Goal: Transaction & Acquisition: Subscribe to service/newsletter

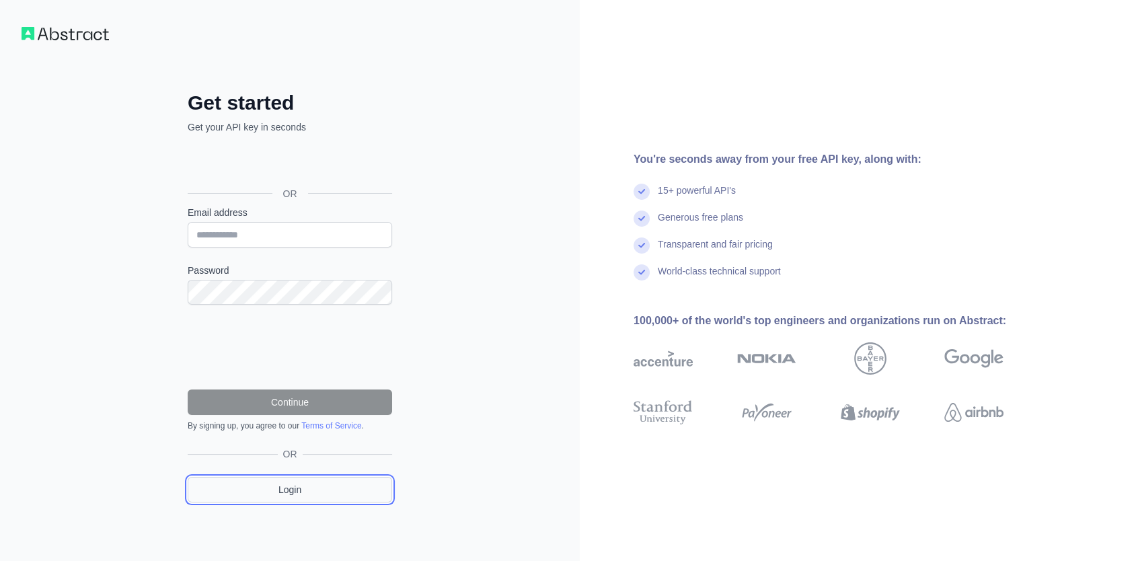
click at [289, 495] on link "Login" at bounding box center [290, 490] width 204 height 26
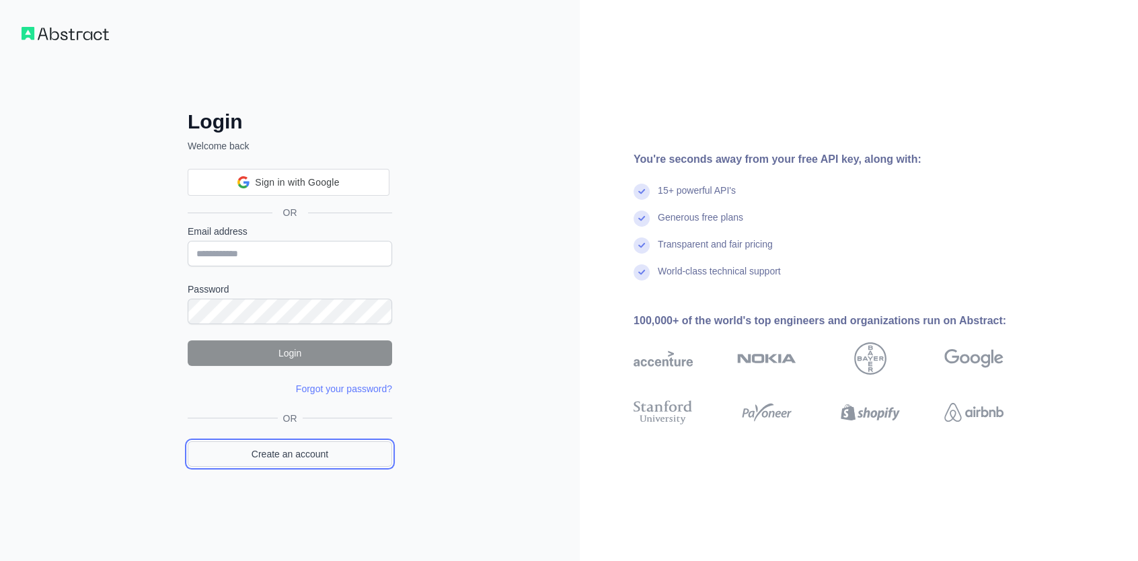
click at [305, 448] on link "Create an account" at bounding box center [290, 454] width 204 height 26
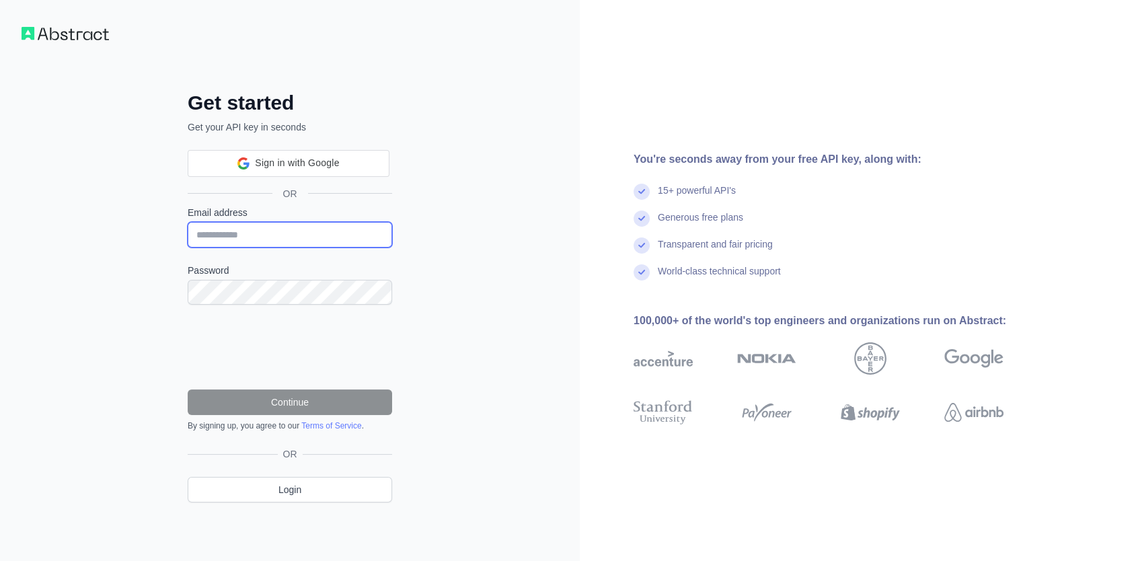
click at [251, 239] on input "Email address" at bounding box center [290, 235] width 204 height 26
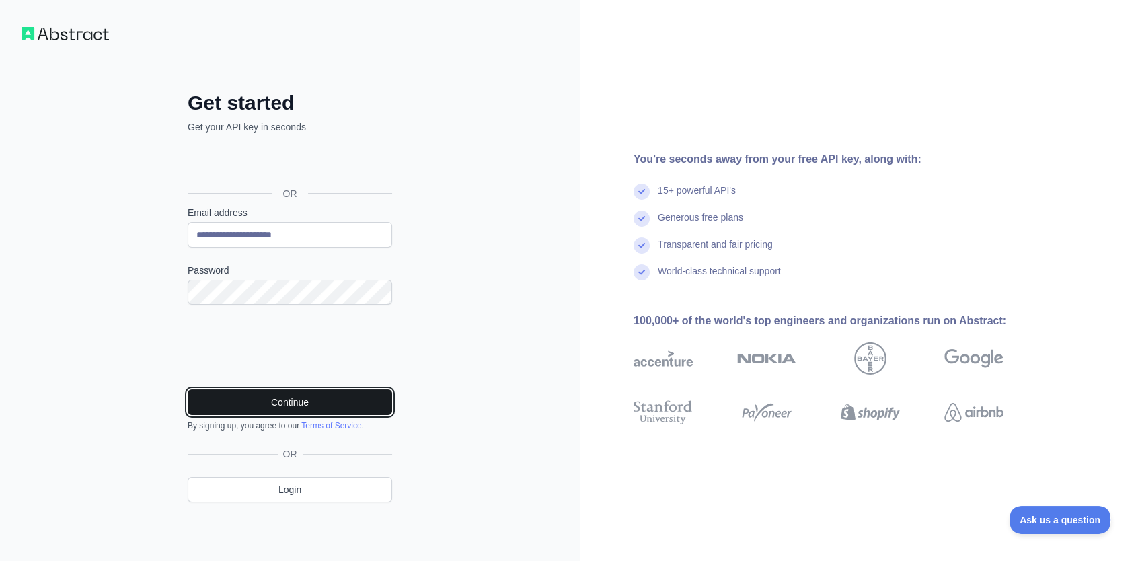
click at [295, 399] on button "Continue" at bounding box center [290, 402] width 204 height 26
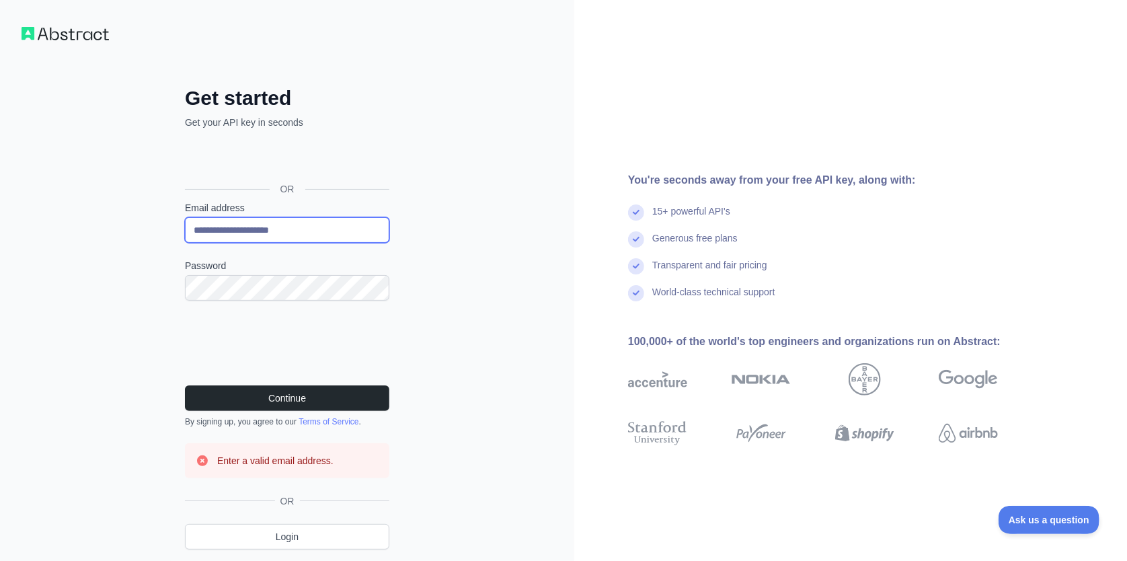
click at [249, 229] on input "**********" at bounding box center [287, 230] width 204 height 26
type input "**********"
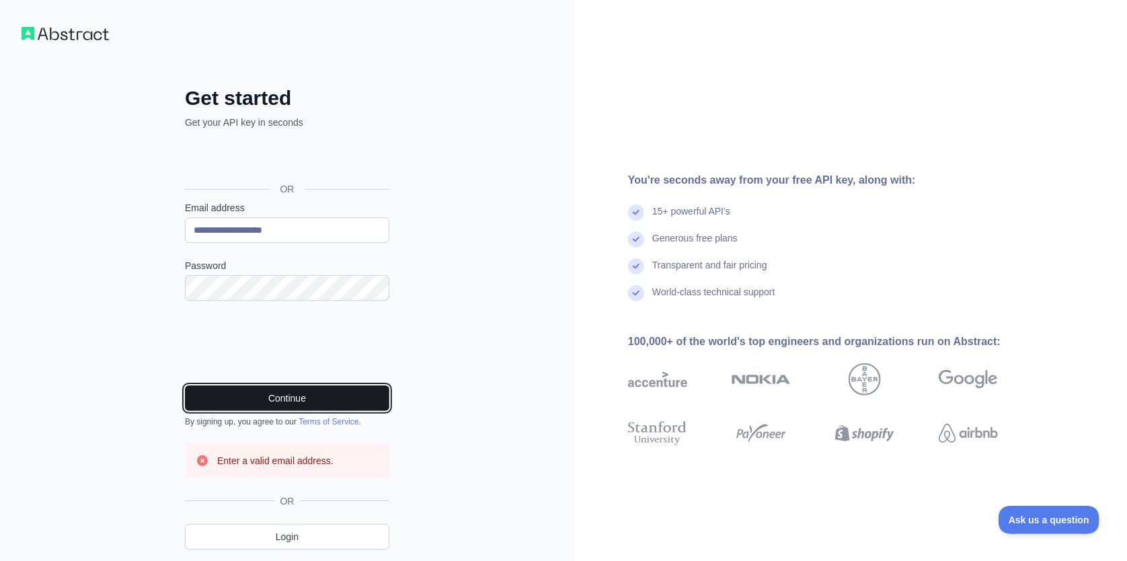
click at [275, 386] on button "Continue" at bounding box center [287, 398] width 204 height 26
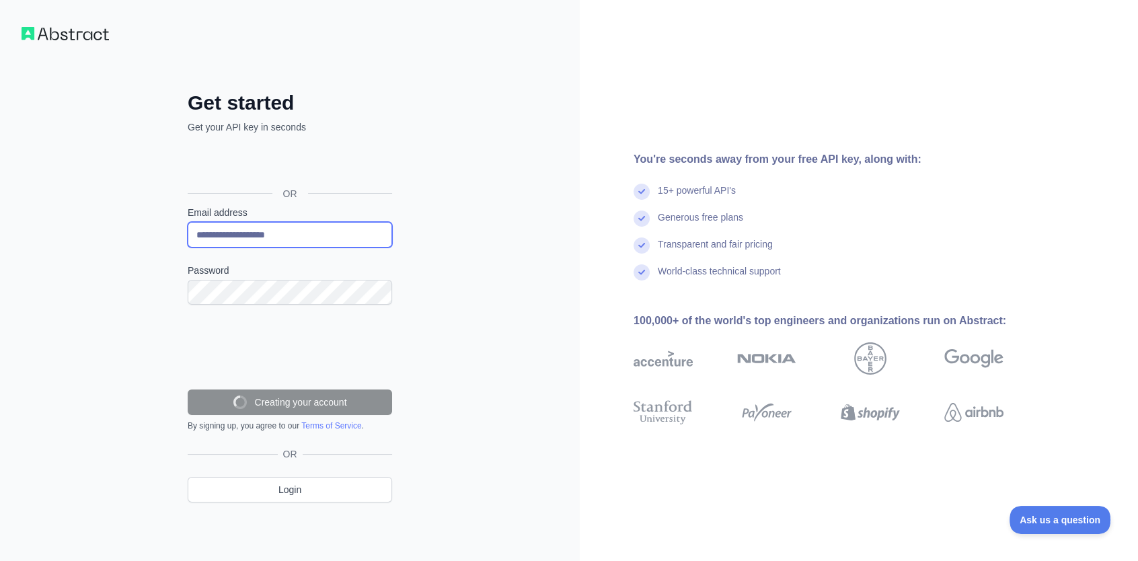
click at [244, 238] on input "**********" at bounding box center [290, 235] width 204 height 26
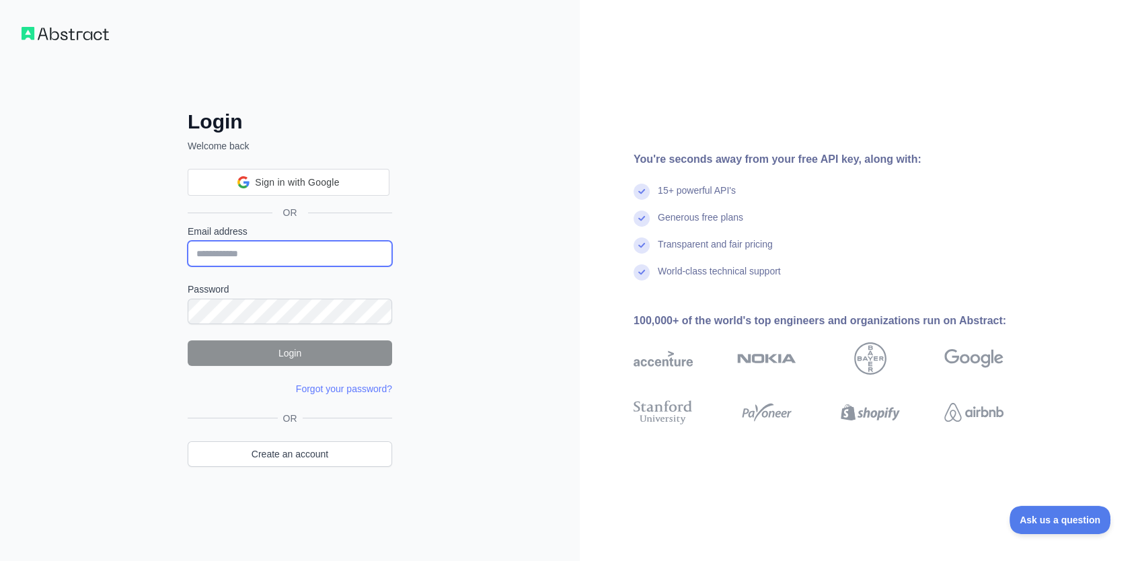
click at [268, 255] on input "Email address" at bounding box center [290, 254] width 204 height 26
type input "**********"
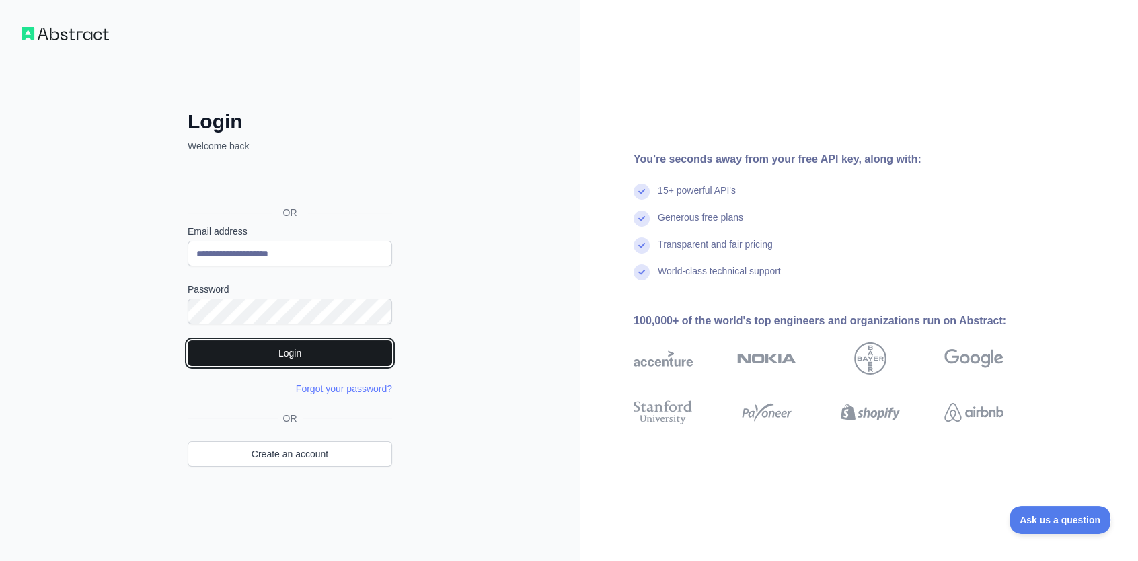
click at [274, 340] on button "Login" at bounding box center [290, 353] width 204 height 26
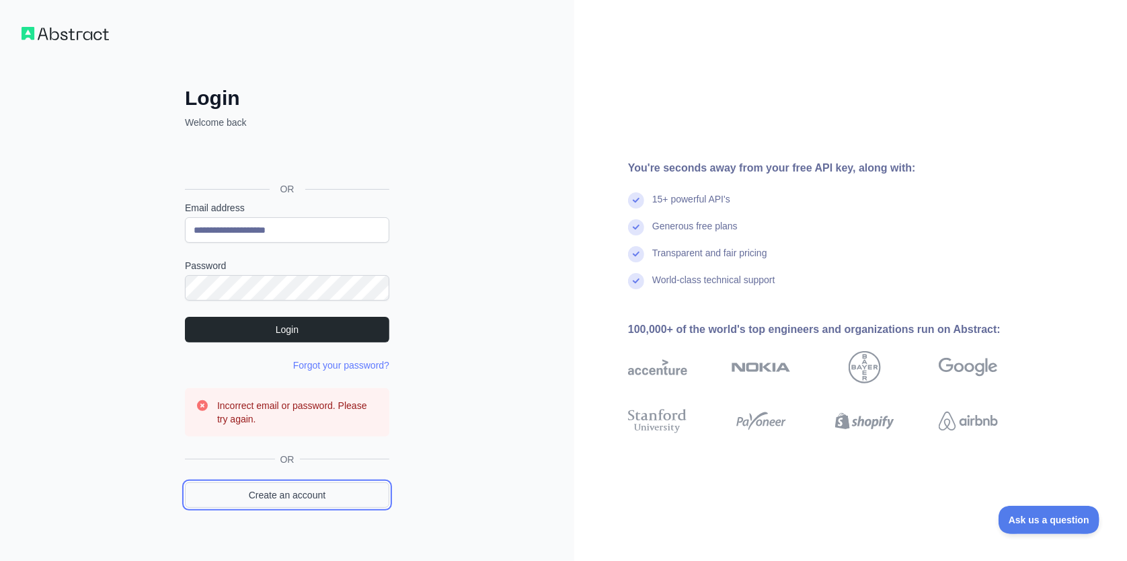
click at [284, 495] on link "Create an account" at bounding box center [287, 495] width 204 height 26
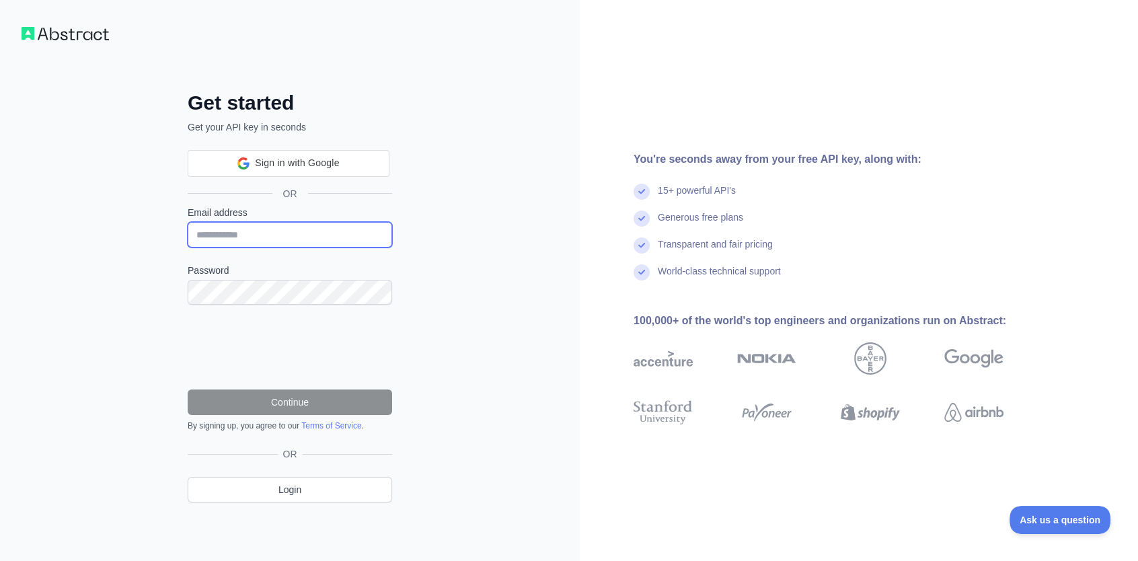
click at [279, 233] on input "Email address" at bounding box center [290, 235] width 204 height 26
type input "**********"
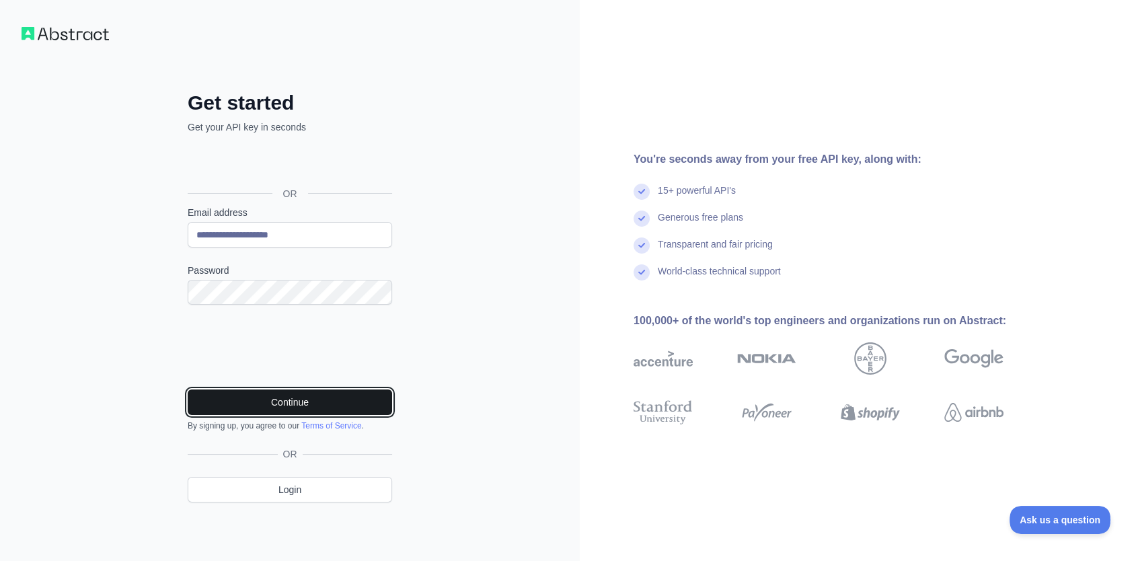
click at [301, 402] on button "Continue" at bounding box center [290, 402] width 204 height 26
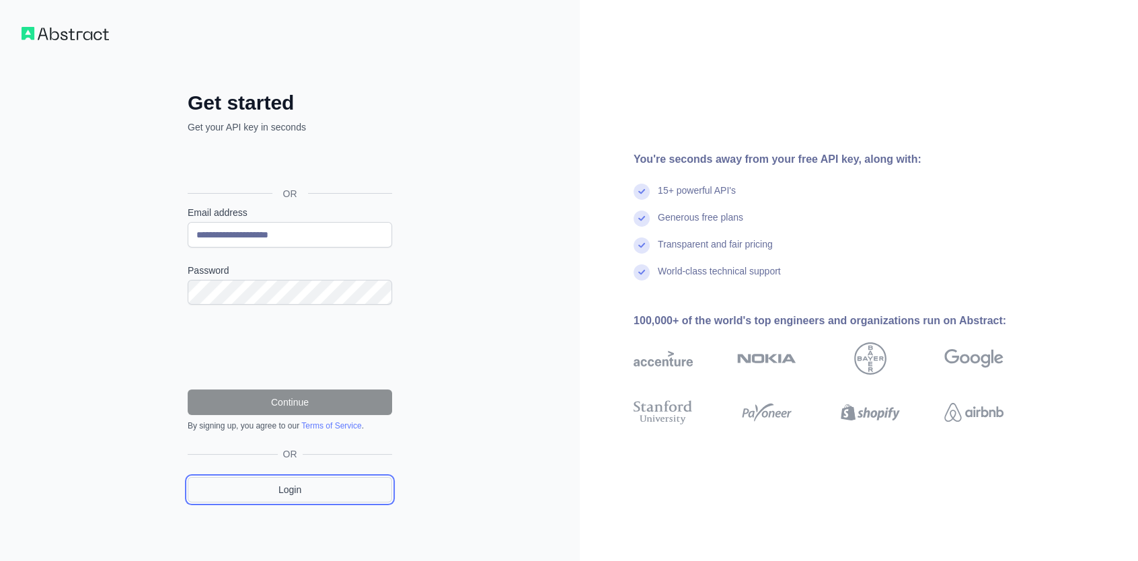
click at [298, 489] on link "Login" at bounding box center [290, 490] width 204 height 26
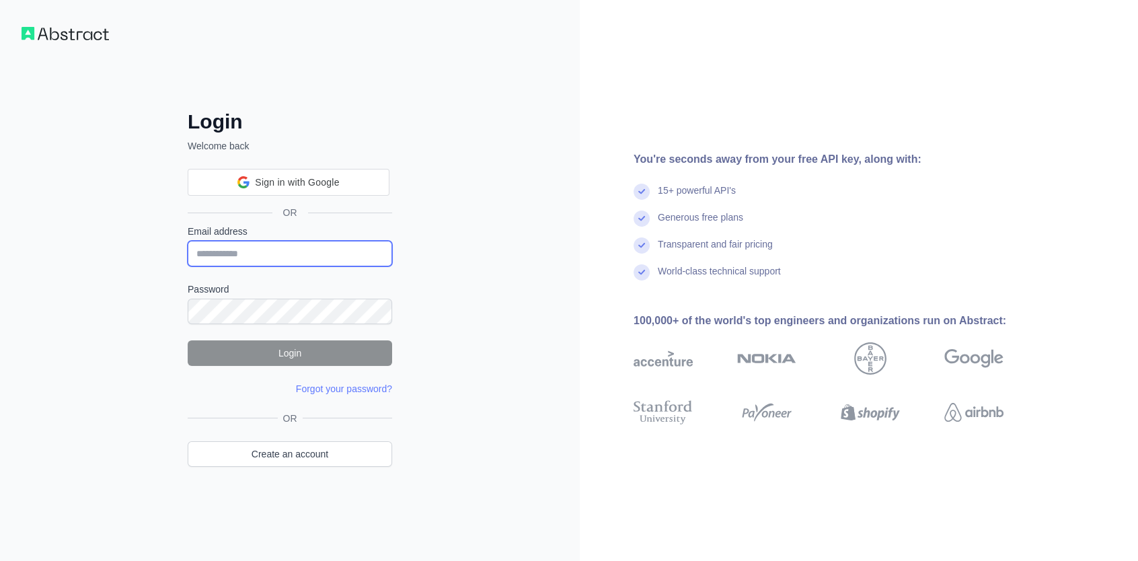
type input "**********"
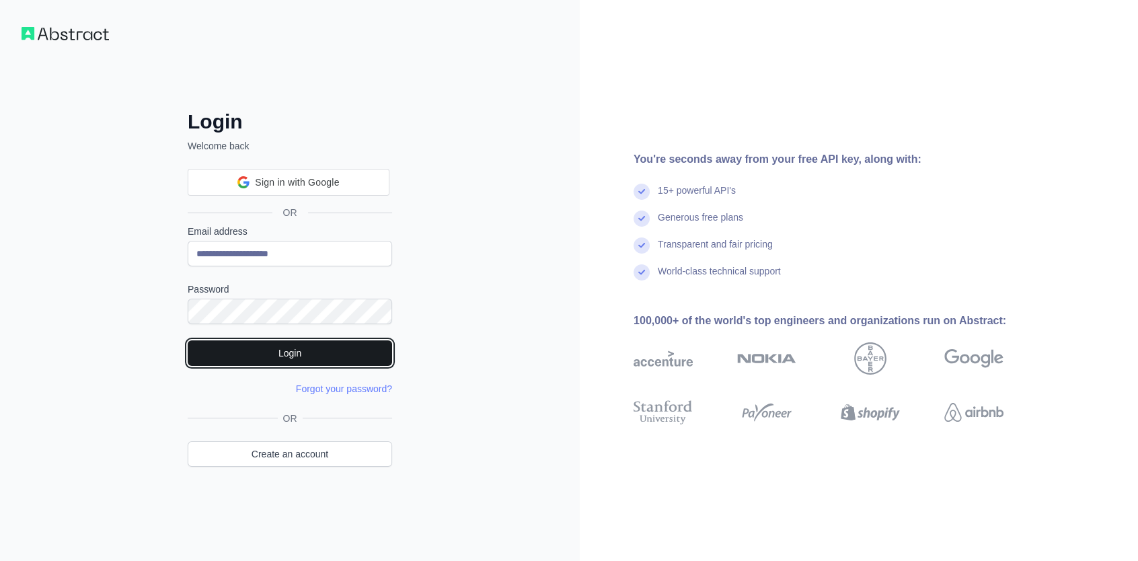
click at [301, 348] on button "Login" at bounding box center [290, 353] width 204 height 26
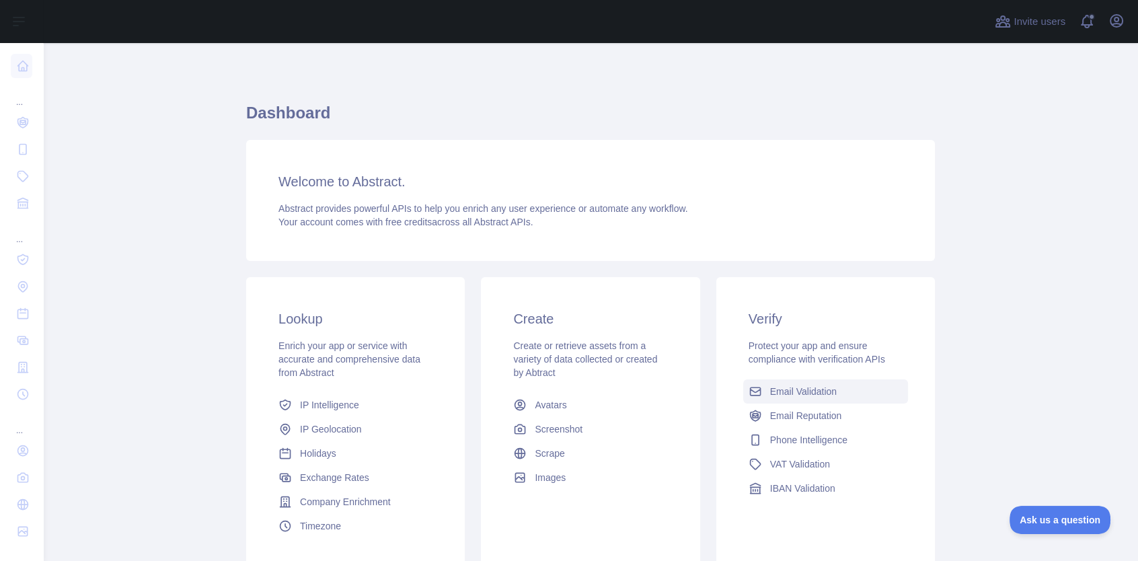
click at [797, 388] on span "Email Validation" at bounding box center [803, 391] width 67 height 13
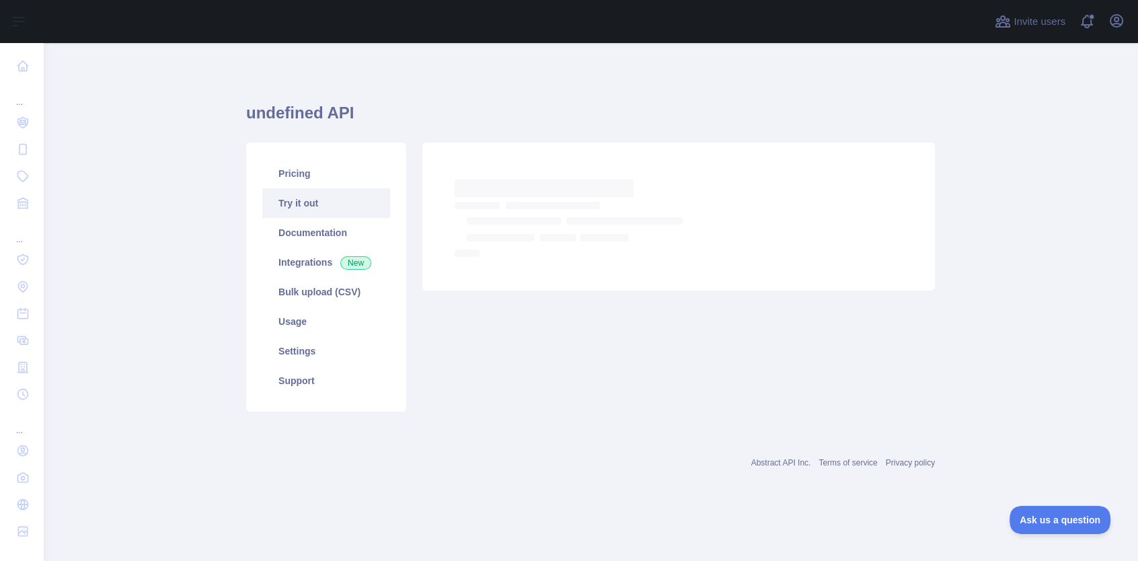
click at [315, 212] on link "Try it out" at bounding box center [326, 203] width 128 height 30
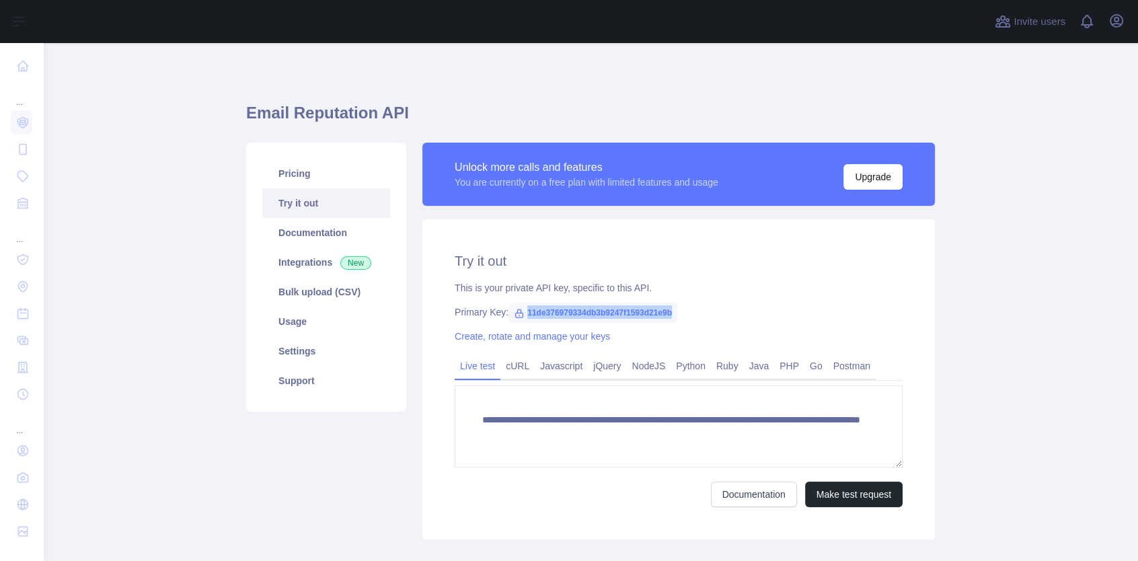
drag, startPoint x: 668, startPoint y: 311, endPoint x: 519, endPoint y: 305, distance: 149.4
click at [519, 305] on span "11de376979334db3b9247f1593d21e9b" at bounding box center [592, 313] width 169 height 20
copy span "11de376979334db3b9247f1593d21e9b"
click at [725, 292] on div "This is your private API key, specific to this API." at bounding box center [678, 287] width 448 height 13
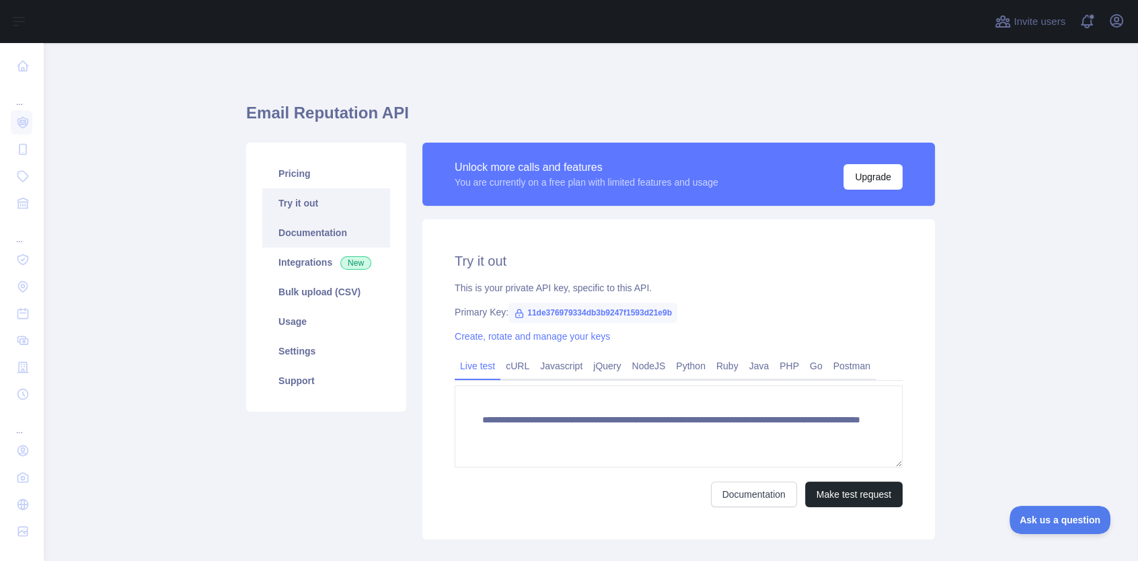
click at [300, 230] on link "Documentation" at bounding box center [326, 233] width 128 height 30
click at [1122, 22] on icon "button" at bounding box center [1116, 21] width 16 height 16
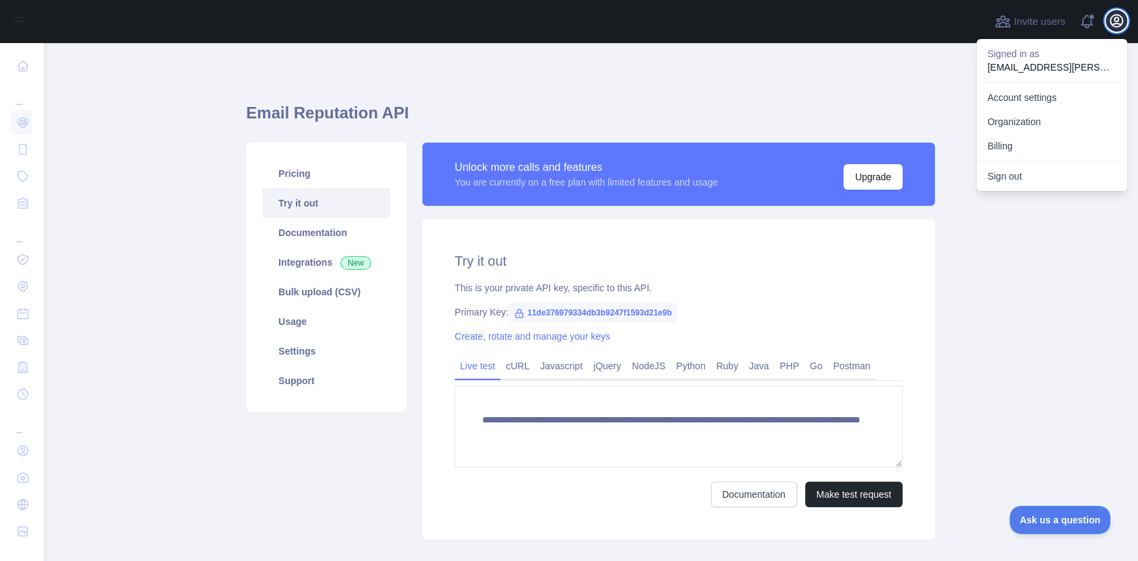
click at [1123, 22] on icon "button" at bounding box center [1116, 21] width 16 height 16
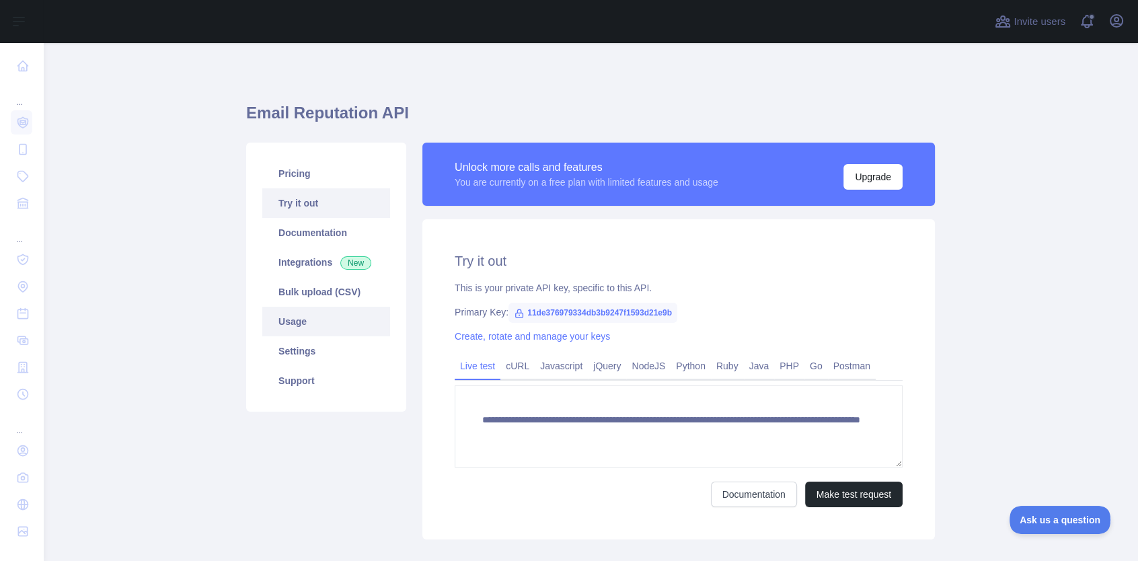
click at [288, 323] on link "Usage" at bounding box center [326, 322] width 128 height 30
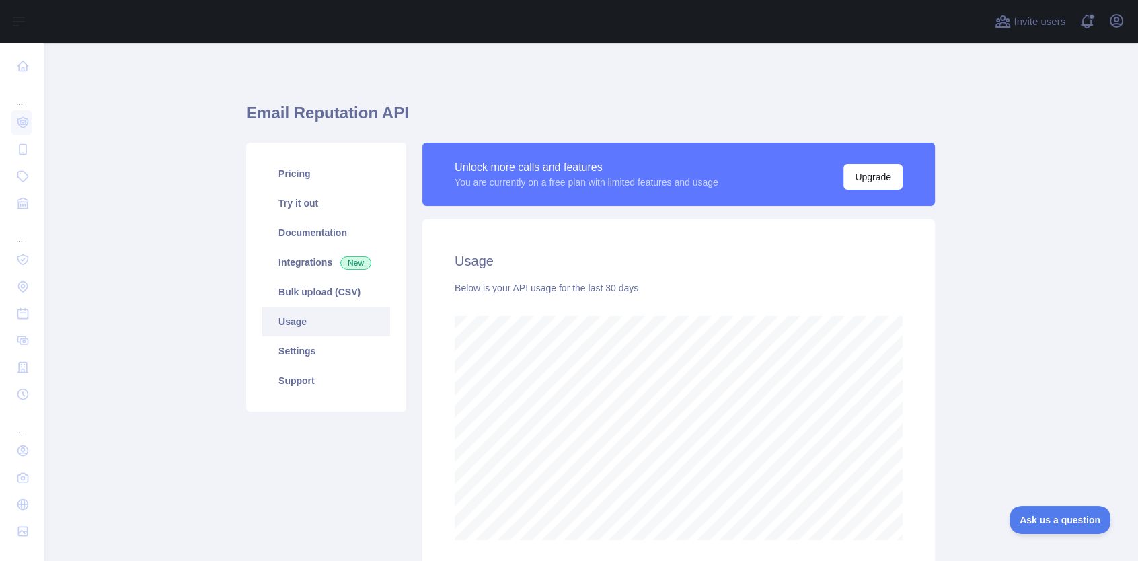
scroll to position [110, 0]
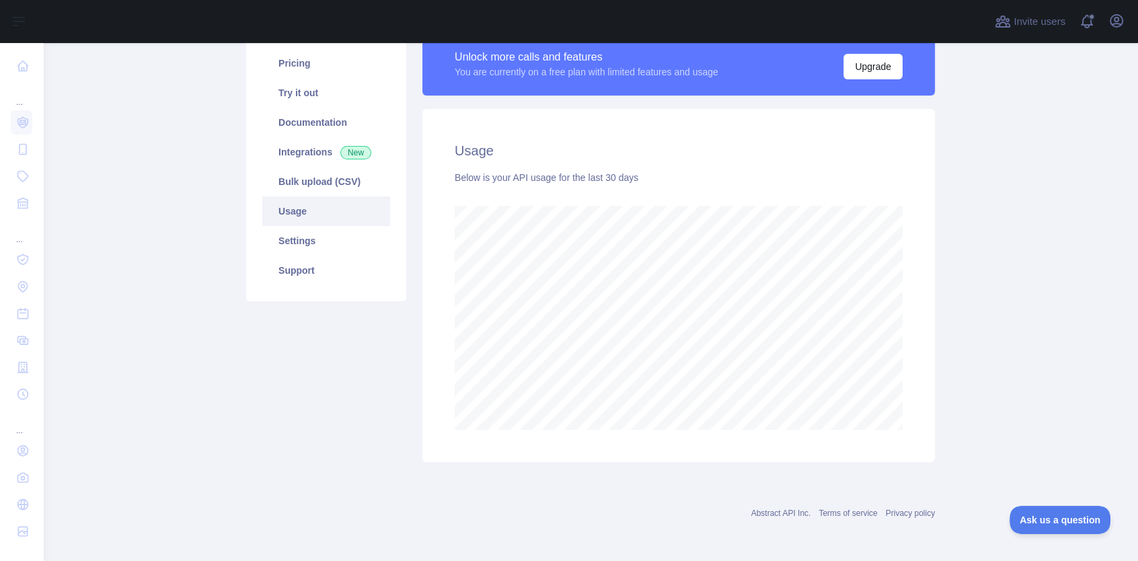
click at [289, 214] on link "Usage" at bounding box center [326, 211] width 128 height 30
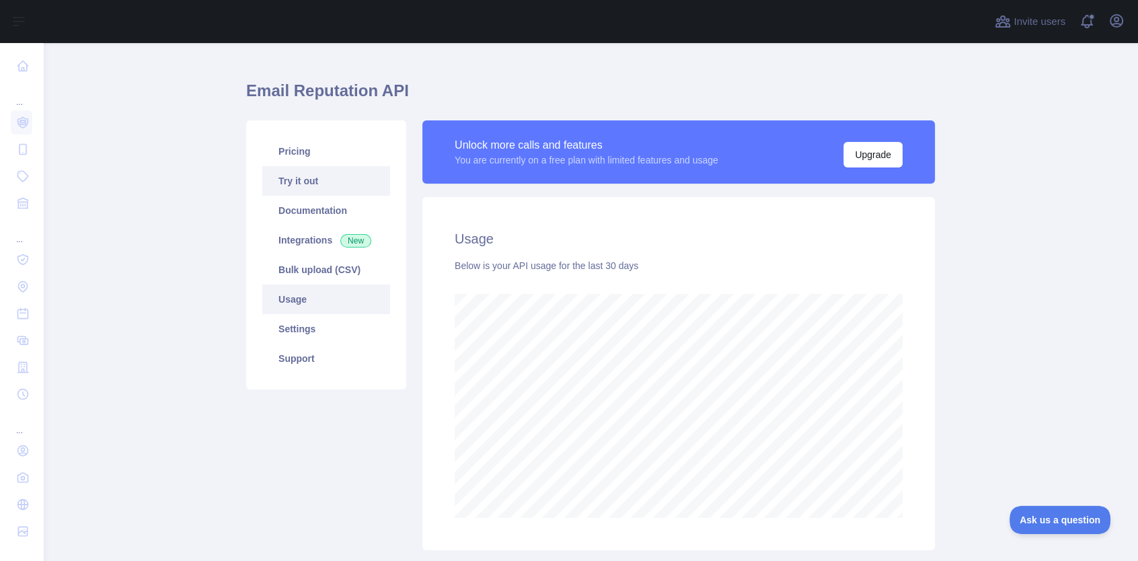
scroll to position [0, 0]
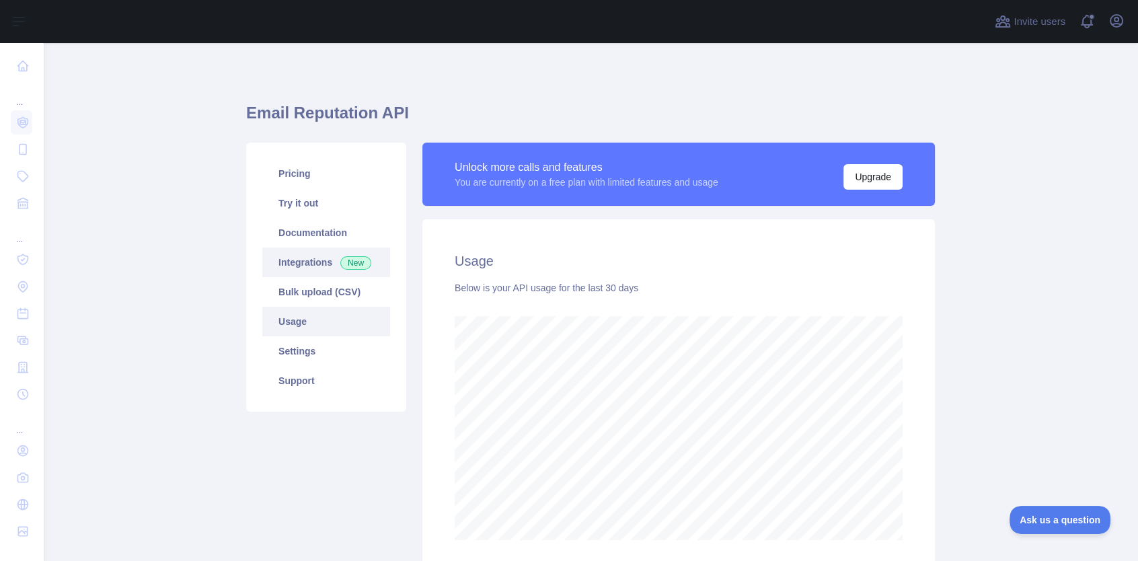
click at [301, 253] on link "Integrations New" at bounding box center [326, 262] width 128 height 30
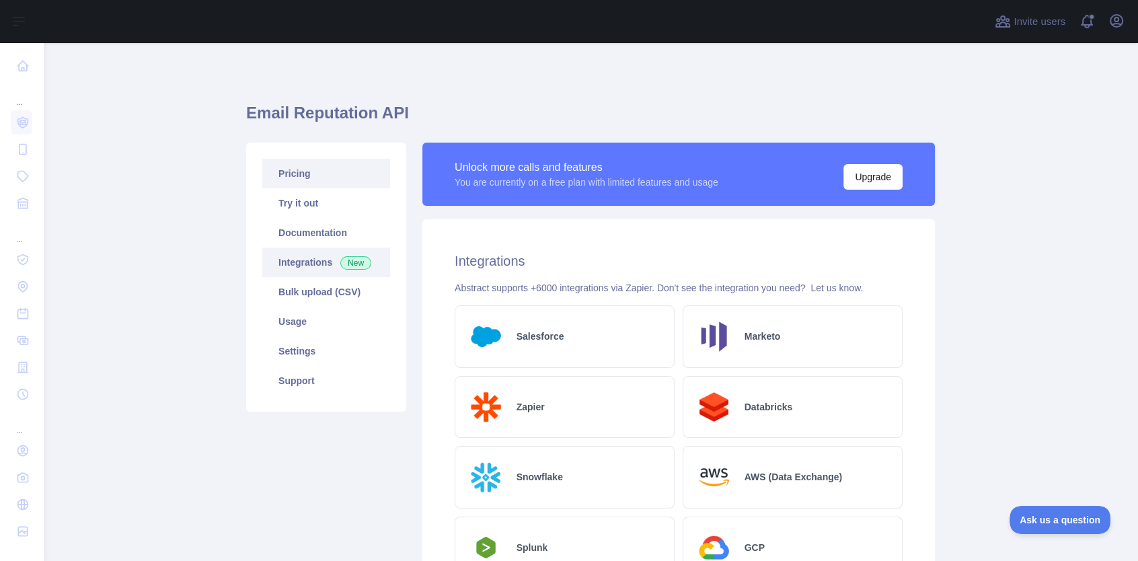
click at [329, 176] on link "Pricing" at bounding box center [326, 174] width 128 height 30
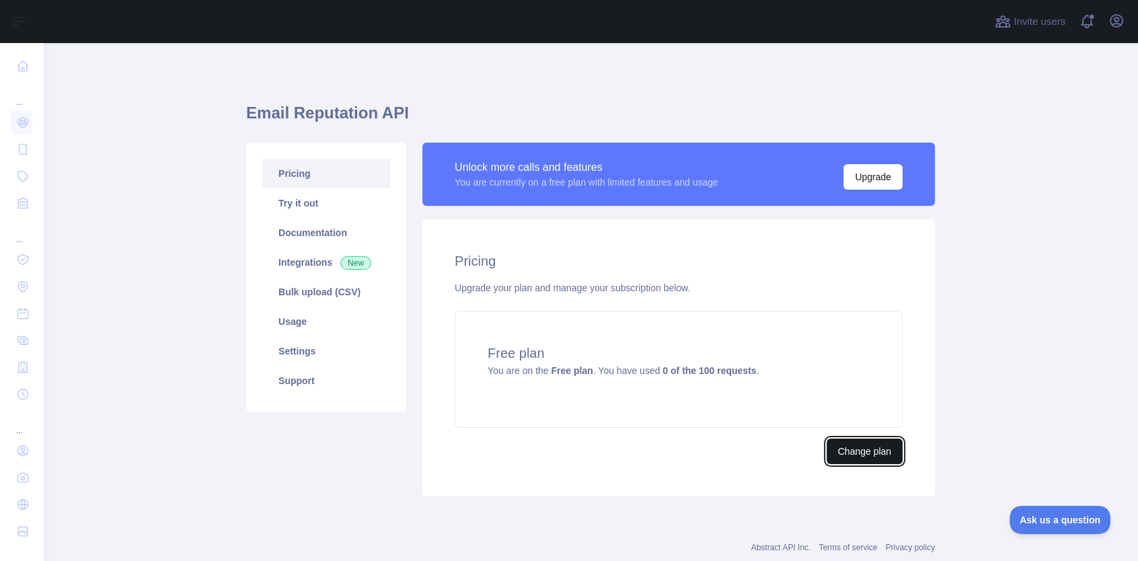
click at [861, 444] on button "Change plan" at bounding box center [864, 451] width 76 height 26
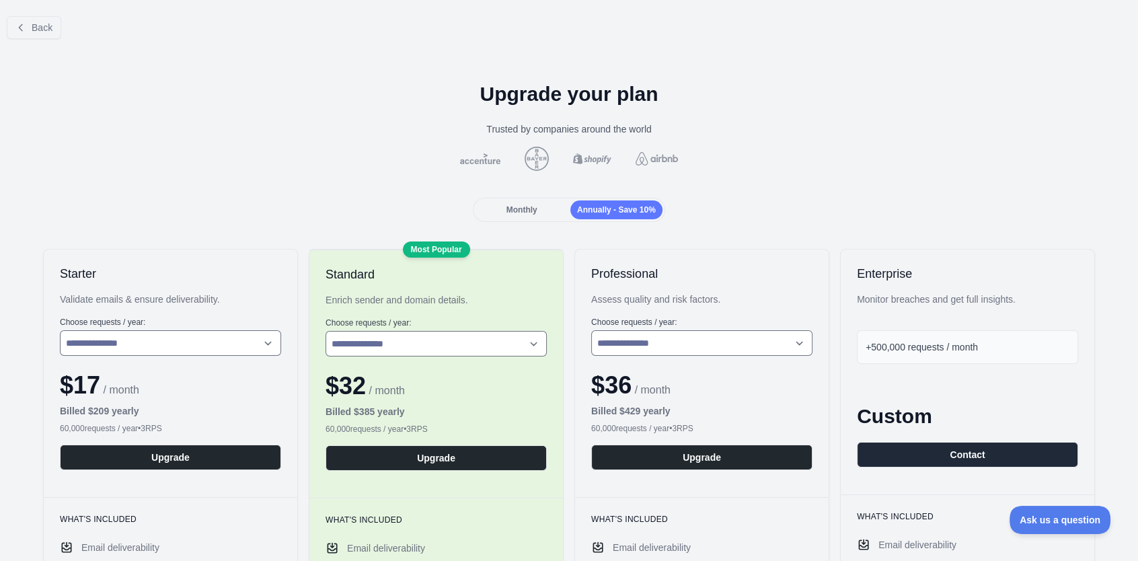
click at [554, 212] on div "Monthly" at bounding box center [521, 209] width 92 height 19
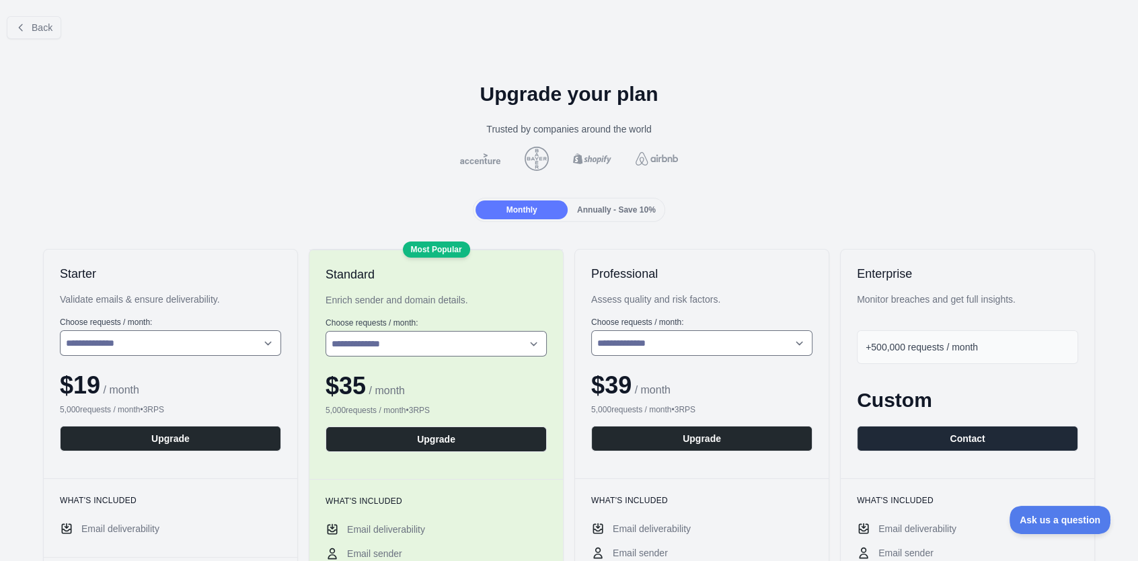
click at [606, 212] on span "Annually - Save 10%" at bounding box center [616, 209] width 79 height 9
